Goal: Find specific page/section: Find specific page/section

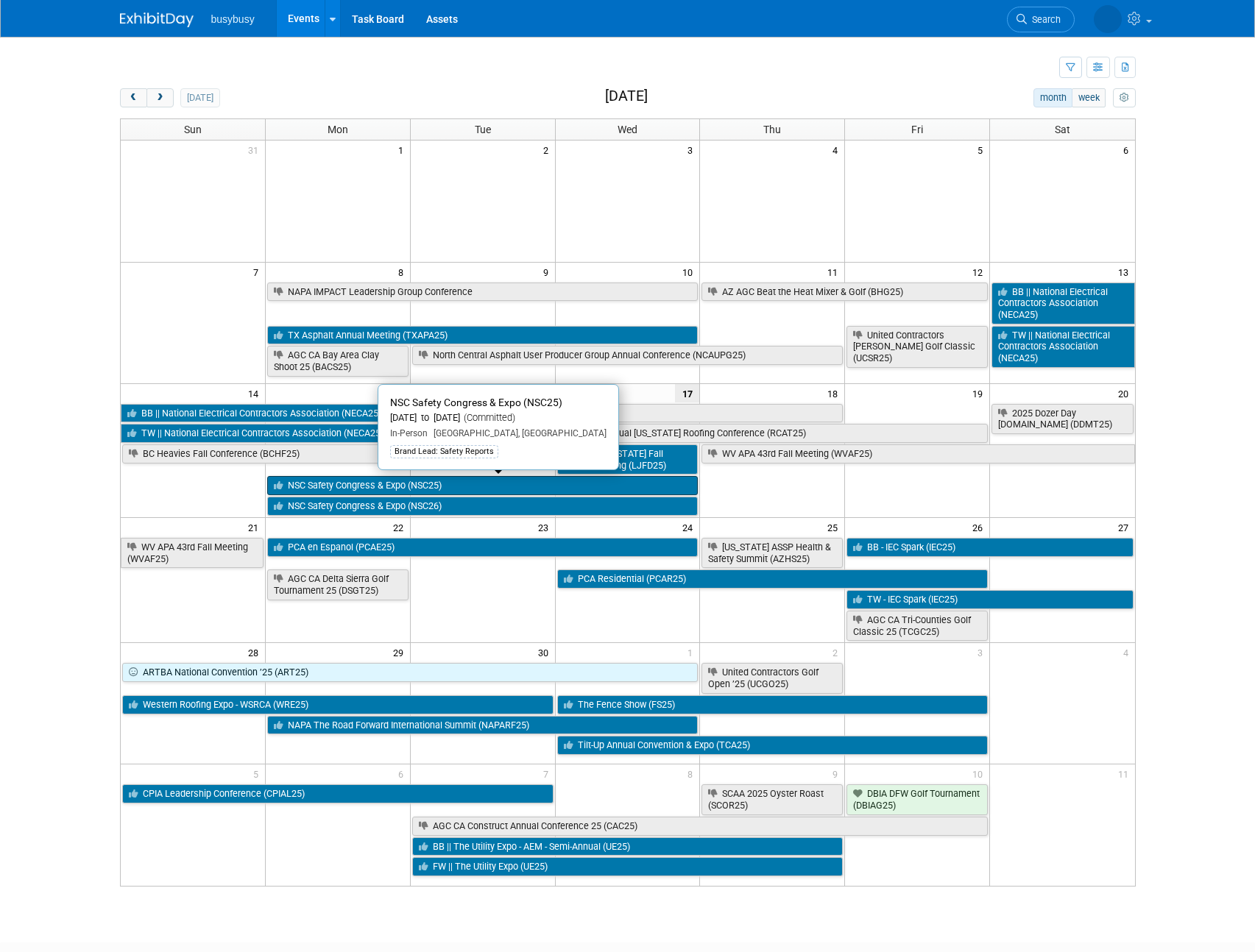
click at [477, 479] on link "NSC Safety Congress & Expo (NSC25)" at bounding box center [482, 486] width 431 height 20
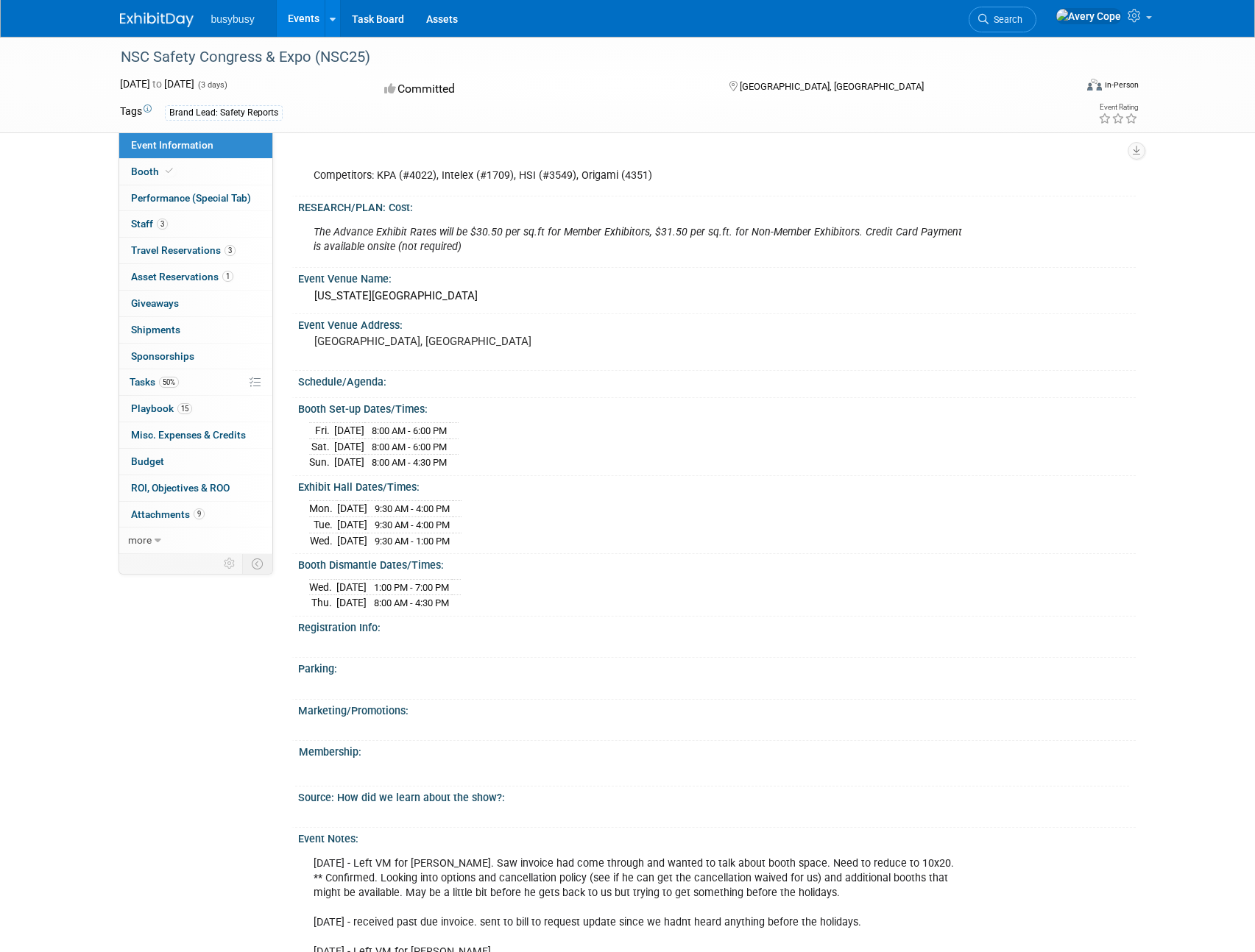
scroll to position [785, 0]
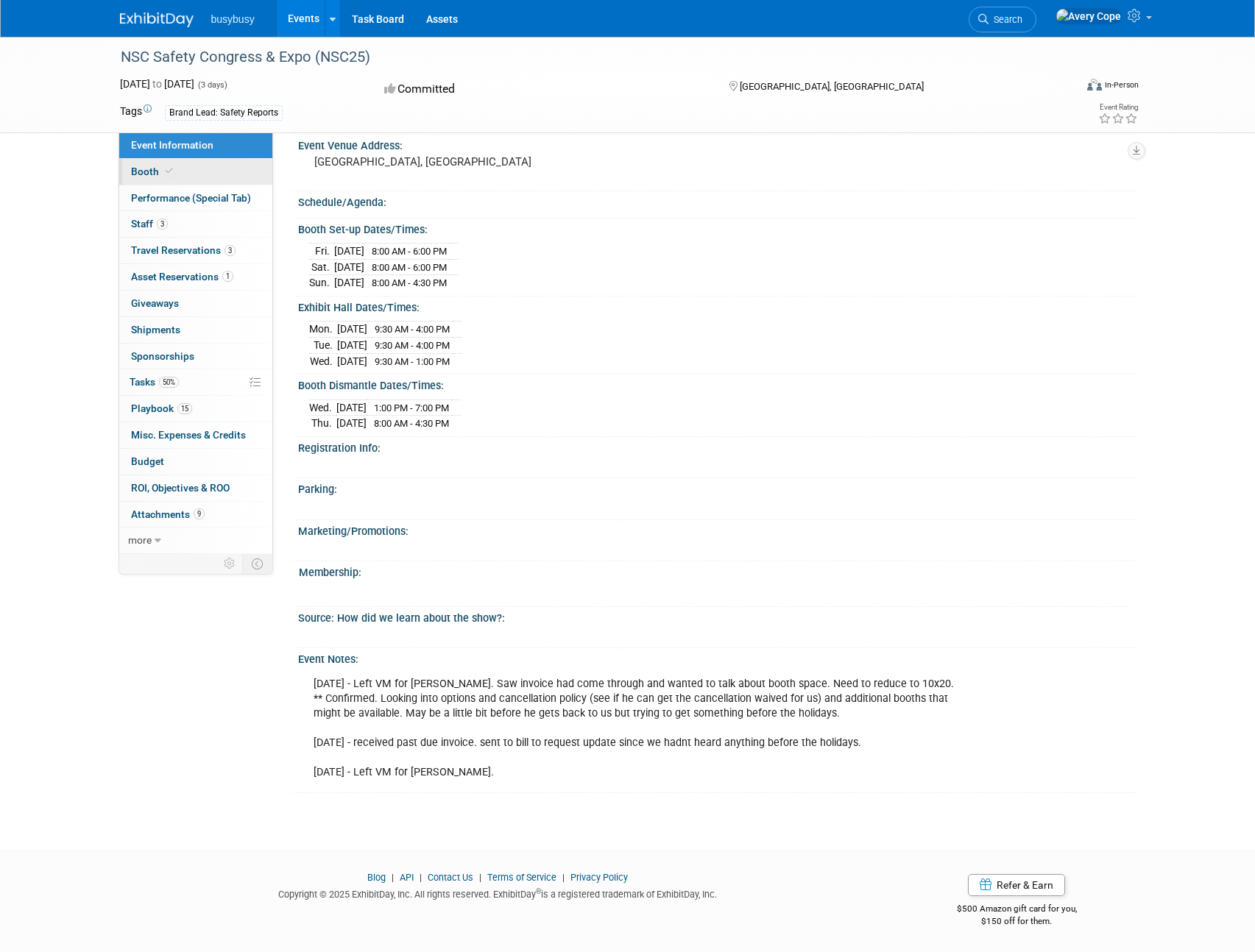
click at [200, 179] on link "Booth" at bounding box center [196, 172] width 153 height 26
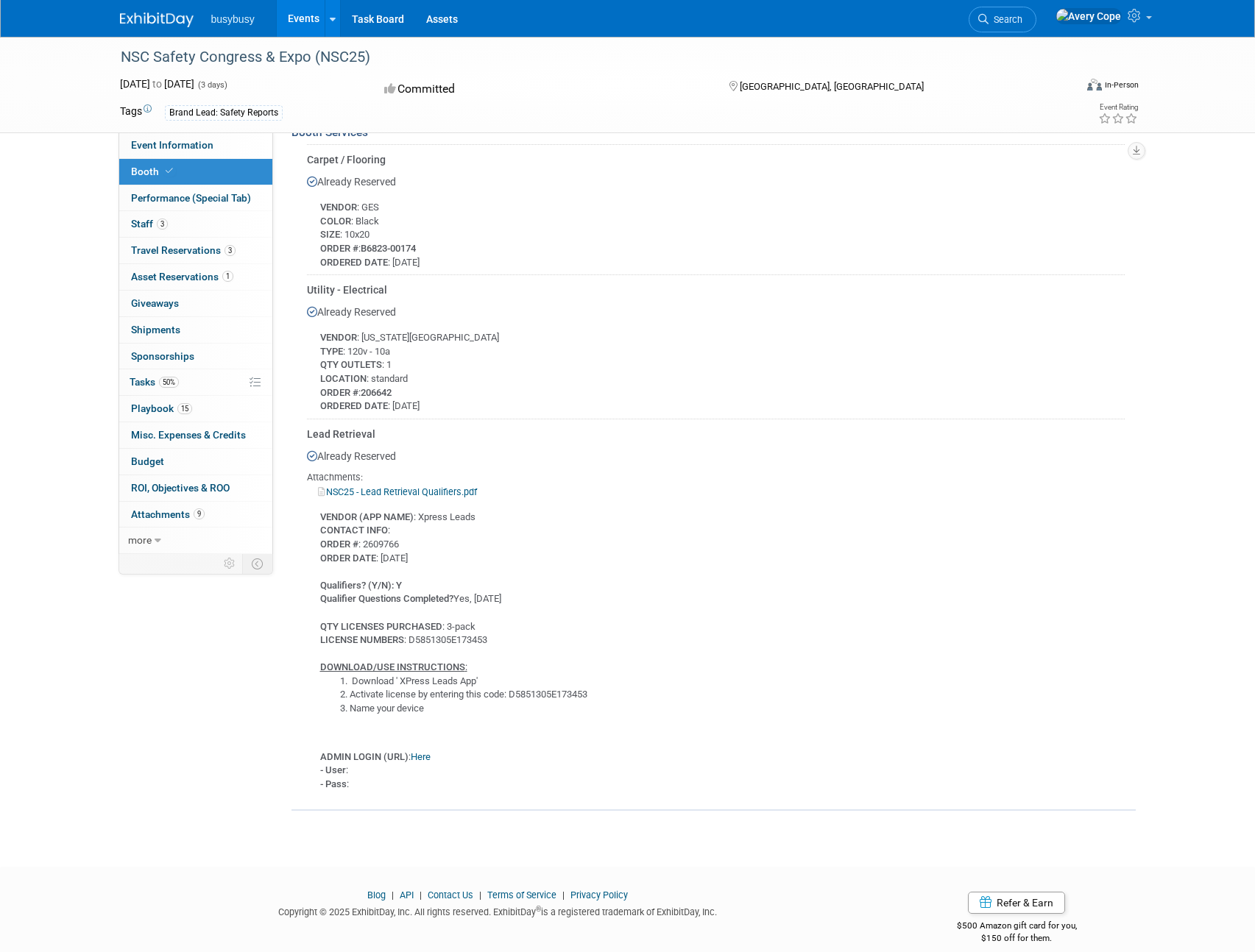
scroll to position [593, 0]
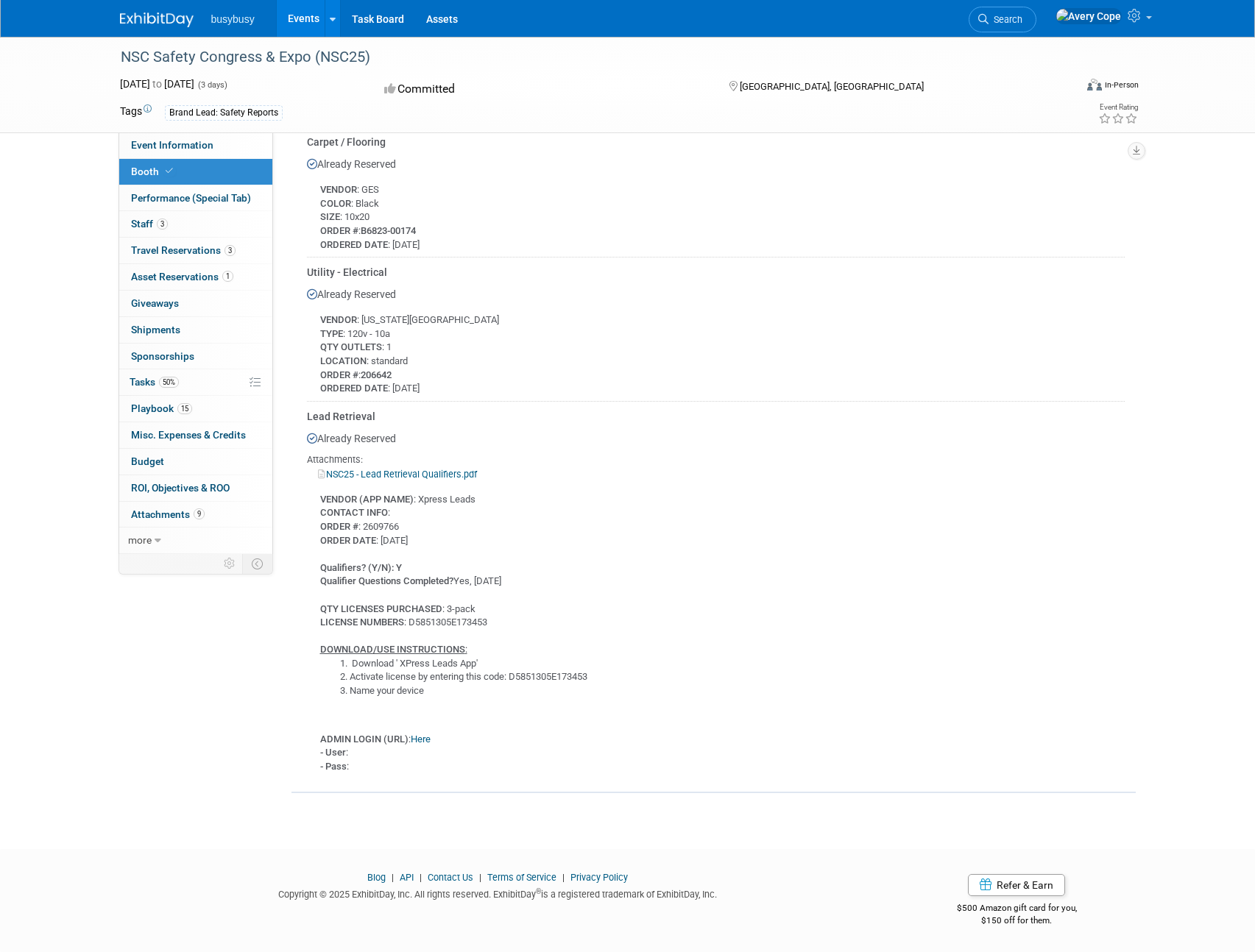
click at [427, 739] on link "Here" at bounding box center [420, 739] width 20 height 11
